Goal: Information Seeking & Learning: Learn about a topic

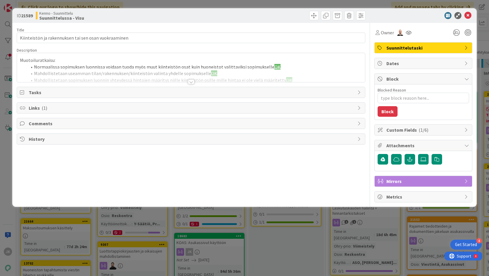
click at [191, 81] on div at bounding box center [191, 81] width 6 height 5
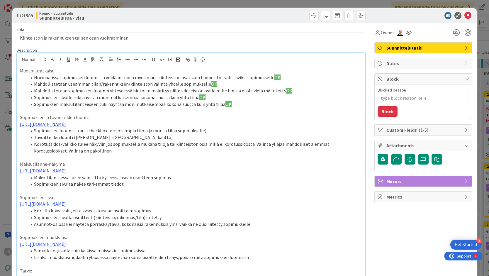
click at [66, 124] on link "[URL][DOMAIN_NAME]" at bounding box center [43, 124] width 46 height 6
click at [185, 141] on link "[URL][DOMAIN_NAME]" at bounding box center [173, 142] width 40 height 8
click at [158, 154] on li "Korotussidos-valikko tulee näkyviin jos sopimuksella mukana tiloja tai kiinteis…" at bounding box center [194, 147] width 335 height 13
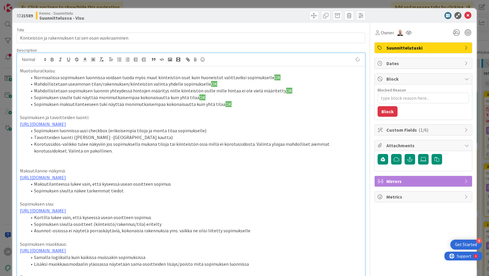
paste div
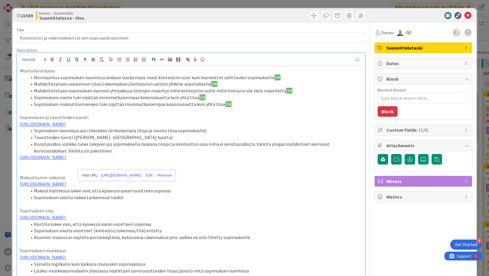
type textarea "x"
click at [79, 167] on p at bounding box center [191, 164] width 342 height 7
click at [74, 160] on link "[URL][DOMAIN_NAME]" at bounding box center [51, 157] width 46 height 6
click at [145, 174] on link "[URL][DOMAIN_NAME]" at bounding box center [131, 175] width 40 height 8
click at [275, 167] on p at bounding box center [191, 164] width 342 height 7
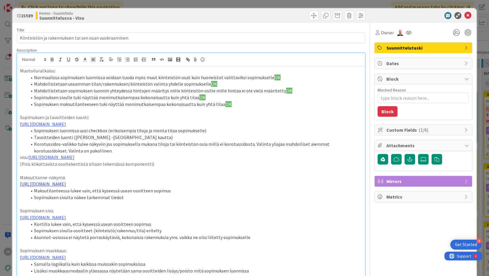
click at [66, 187] on link "[URL][DOMAIN_NAME]" at bounding box center [43, 184] width 46 height 6
click at [158, 207] on link "[URL][DOMAIN_NAME]" at bounding box center [173, 209] width 40 height 8
click at [66, 220] on link "[URL][DOMAIN_NAME]" at bounding box center [43, 217] width 46 height 6
click at [164, 249] on link "[URL][DOMAIN_NAME]" at bounding box center [173, 249] width 40 height 8
click at [66, 187] on link "[URL][DOMAIN_NAME]" at bounding box center [43, 184] width 46 height 6
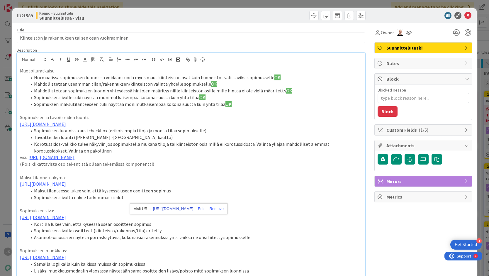
click at [182, 209] on link "[URL][DOMAIN_NAME]" at bounding box center [173, 209] width 40 height 8
click at [467, 13] on icon at bounding box center [467, 15] width 7 height 7
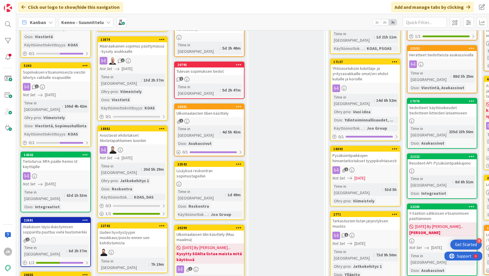
scroll to position [290, 0]
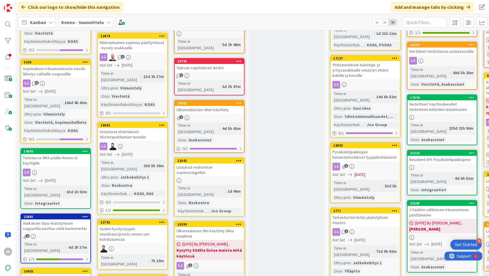
click at [232, 163] on div "Lisäyksiä reskontran sopimustageihin" at bounding box center [209, 169] width 69 height 13
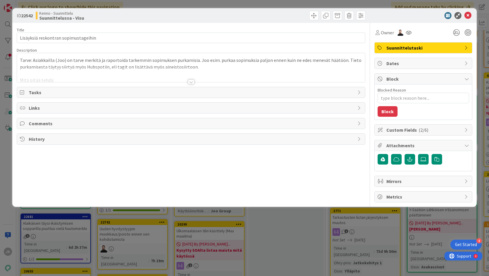
click at [192, 81] on div at bounding box center [191, 81] width 6 height 5
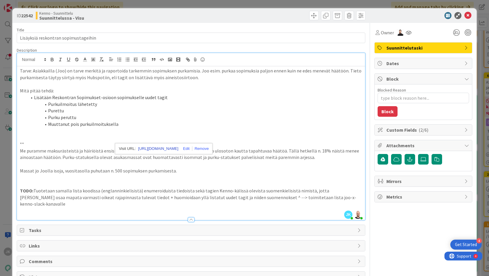
click at [157, 148] on link "[URL][DOMAIN_NAME]" at bounding box center [158, 149] width 40 height 8
click at [92, 159] on p "Me puramme maksurästeistä ja häiriöistä ensisijaisesti vuokrasopimukset itse, e…" at bounding box center [191, 153] width 342 height 13
click at [90, 187] on p at bounding box center [191, 183] width 342 height 7
click at [470, 16] on icon at bounding box center [467, 15] width 7 height 7
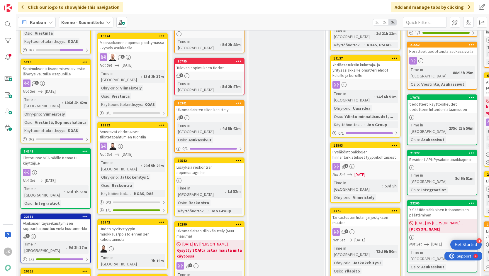
click at [216, 163] on div "Lisäyksiä reskontran sopimustageihin" at bounding box center [209, 169] width 69 height 13
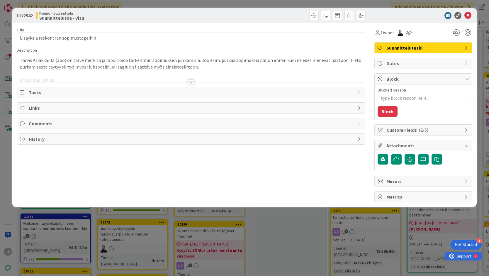
click at [192, 80] on div at bounding box center [191, 81] width 6 height 5
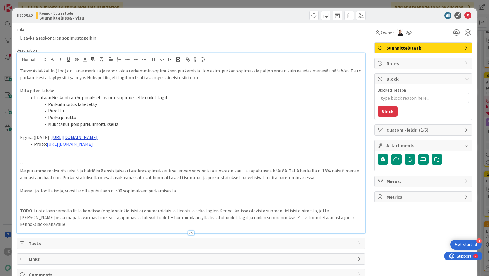
click at [98, 138] on link "[URL][DOMAIN_NAME]" at bounding box center [75, 137] width 46 height 6
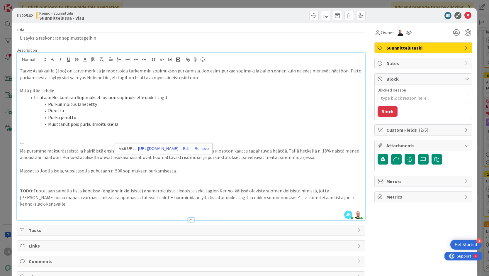
click at [152, 148] on link "[URL][DOMAIN_NAME]" at bounding box center [158, 149] width 40 height 8
click at [198, 184] on p at bounding box center [191, 183] width 342 height 7
click at [200, 136] on p at bounding box center [191, 137] width 342 height 7
click at [468, 15] on icon at bounding box center [467, 15] width 7 height 7
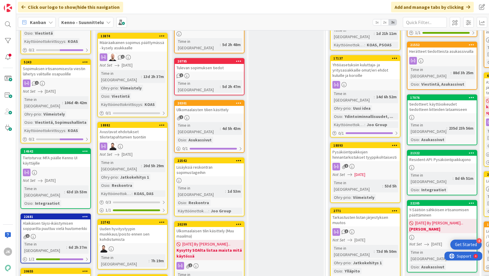
click at [225, 163] on div "Lisäyksiä reskontran sopimustageihin" at bounding box center [209, 169] width 69 height 13
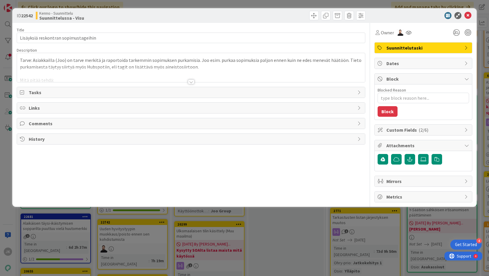
click at [190, 81] on div at bounding box center [191, 81] width 6 height 5
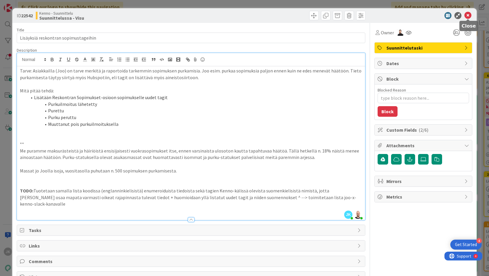
click at [469, 15] on icon at bounding box center [467, 15] width 7 height 7
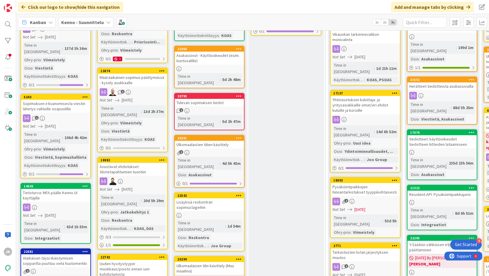
scroll to position [256, 0]
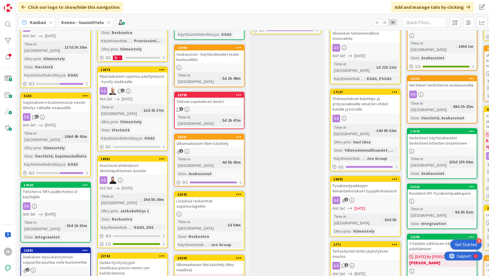
click at [203, 139] on div "Ulkomaalaisten tilien käsittely" at bounding box center [209, 143] width 69 height 8
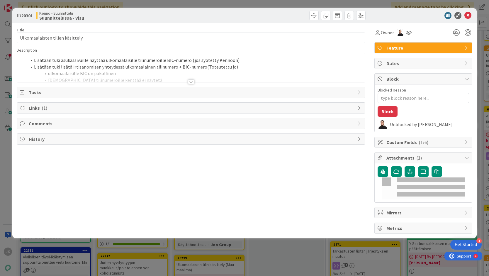
type textarea "x"
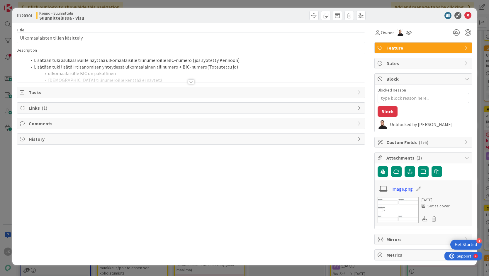
click at [193, 82] on div at bounding box center [191, 81] width 6 height 5
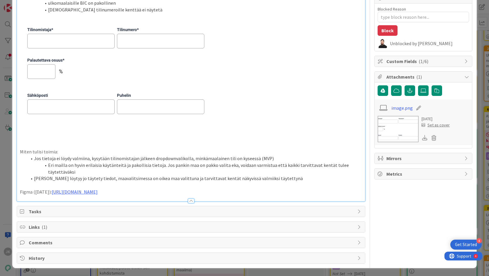
scroll to position [73, 0]
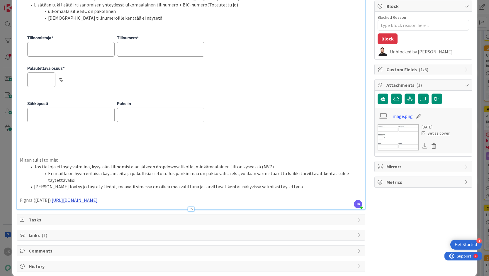
click at [98, 197] on link "[URL][DOMAIN_NAME]" at bounding box center [75, 200] width 46 height 6
click at [162, 209] on link "[URL][DOMAIN_NAME]" at bounding box center [156, 211] width 40 height 8
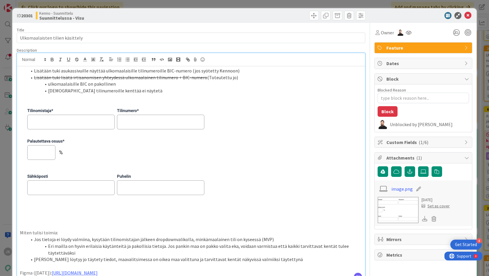
scroll to position [81, 0]
